Goal: Information Seeking & Learning: Learn about a topic

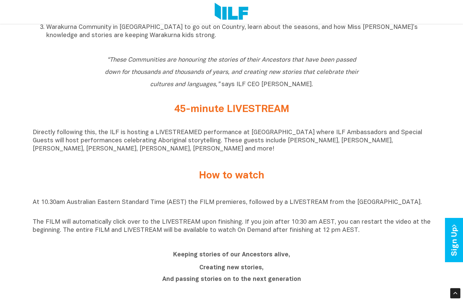
scroll to position [361, 0]
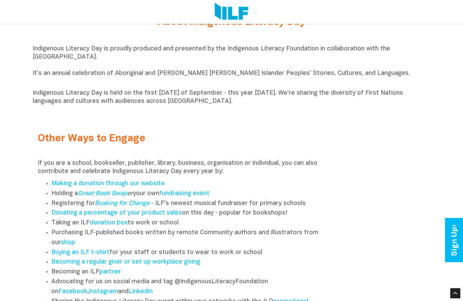
scroll to position [722, 0]
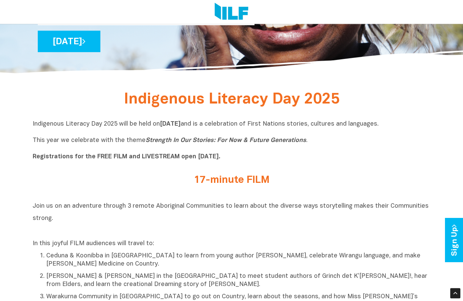
scroll to position [144, 0]
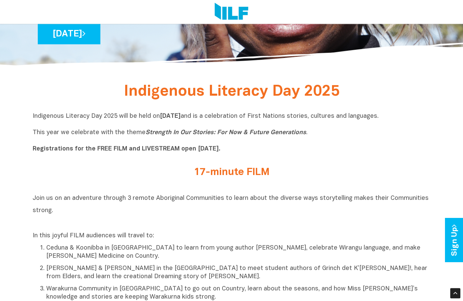
click at [147, 144] on p "Indigenous Literacy Day 2025 will be held on Wednesday 3 September and is a cel…" at bounding box center [232, 132] width 398 height 41
click at [225, 177] on h2 "17-minute FILM" at bounding box center [231, 172] width 255 height 11
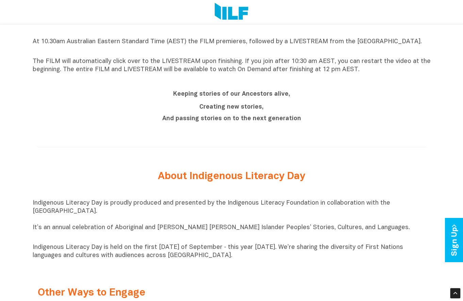
scroll to position [650, 0]
